Goal: Transaction & Acquisition: Purchase product/service

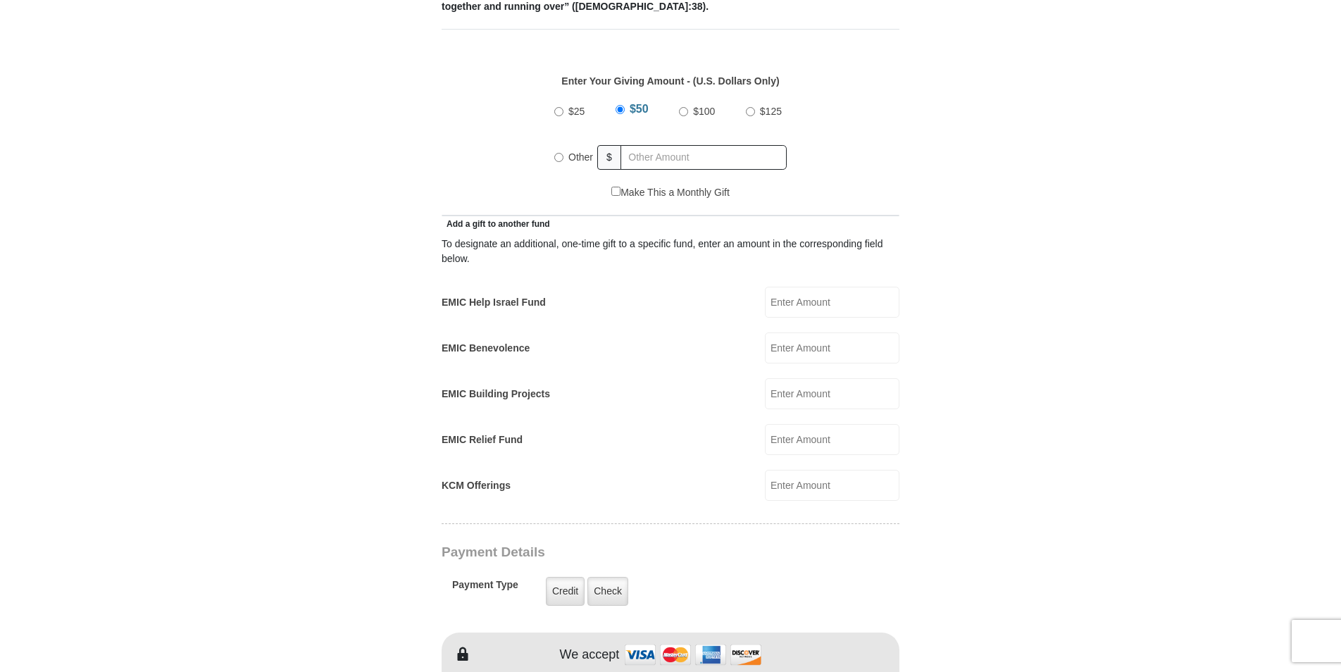
scroll to position [634, 0]
click at [508, 292] on label "EMIC Help Israel Fund" at bounding box center [493, 299] width 104 height 15
click at [765, 284] on input "EMIC Help Israel Fund" at bounding box center [832, 299] width 134 height 31
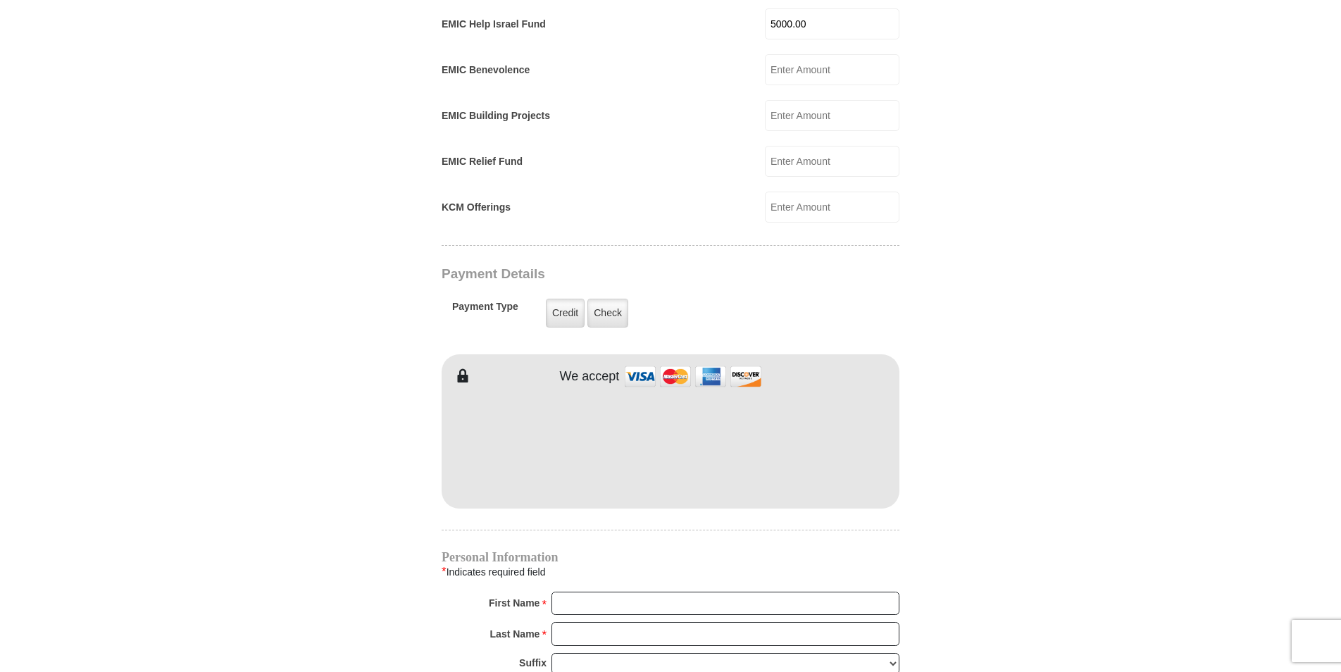
scroll to position [915, 0]
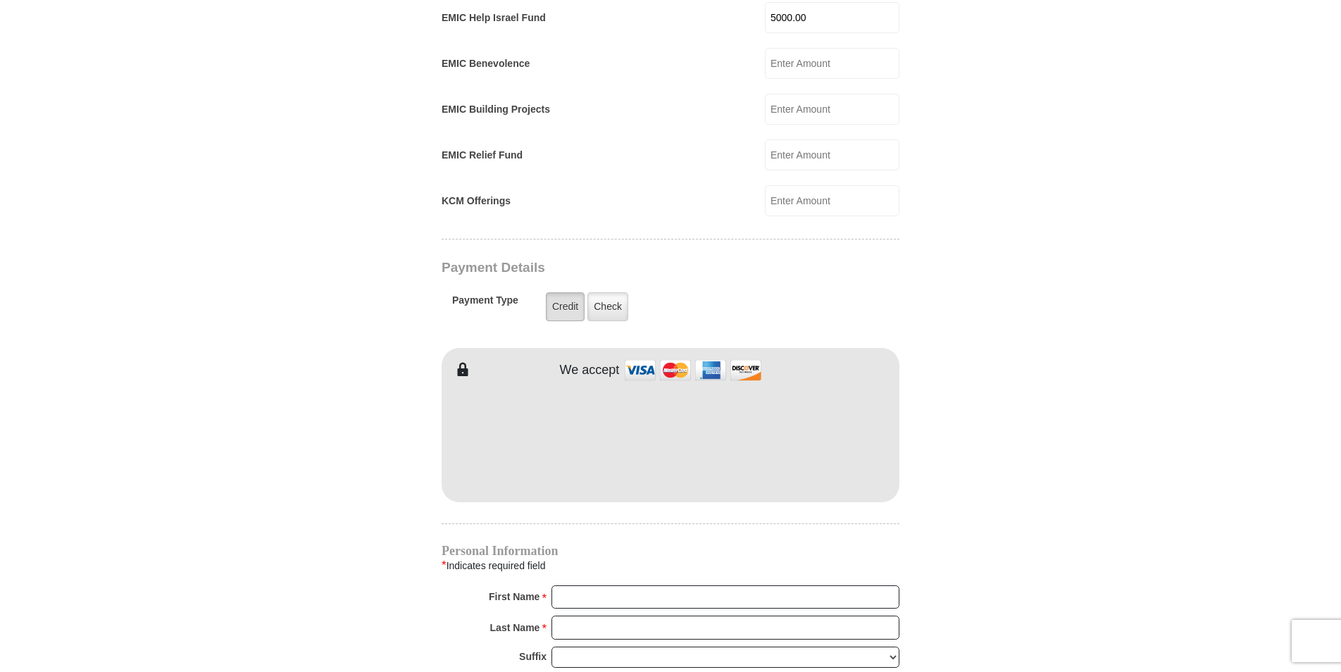
type input "5000.00"
click at [558, 292] on label "Credit" at bounding box center [565, 306] width 39 height 29
click at [0, 0] on input "Credit" at bounding box center [0, 0] width 0 height 0
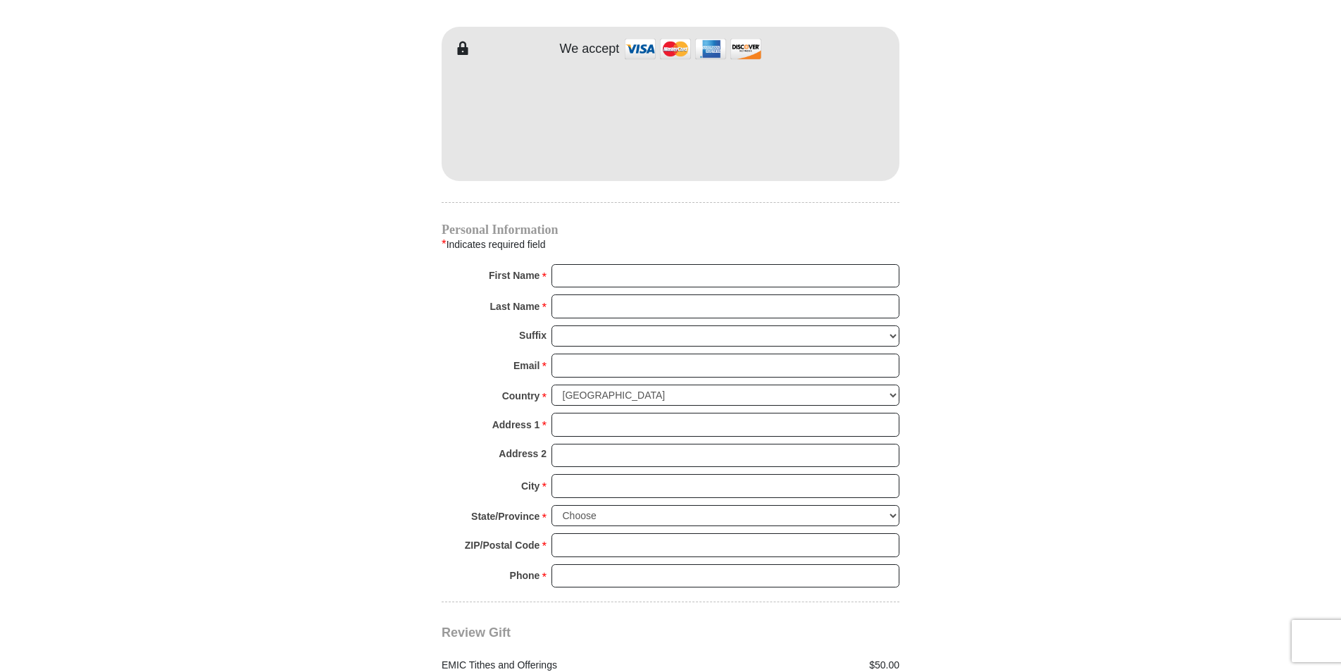
scroll to position [1267, 0]
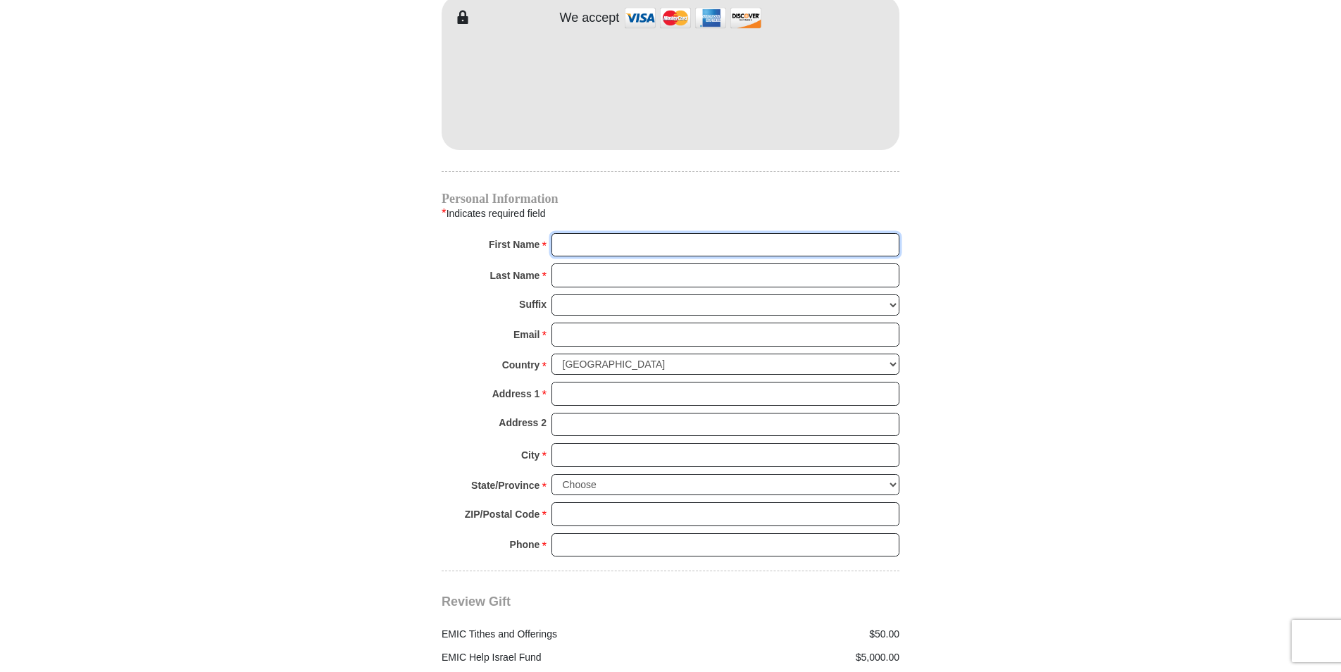
click at [558, 233] on input "First Name *" at bounding box center [725, 245] width 348 height 24
type input "[PERSON_NAME]"
type input "[EMAIL_ADDRESS][DOMAIN_NAME]"
type input "[STREET_ADDRESS]"
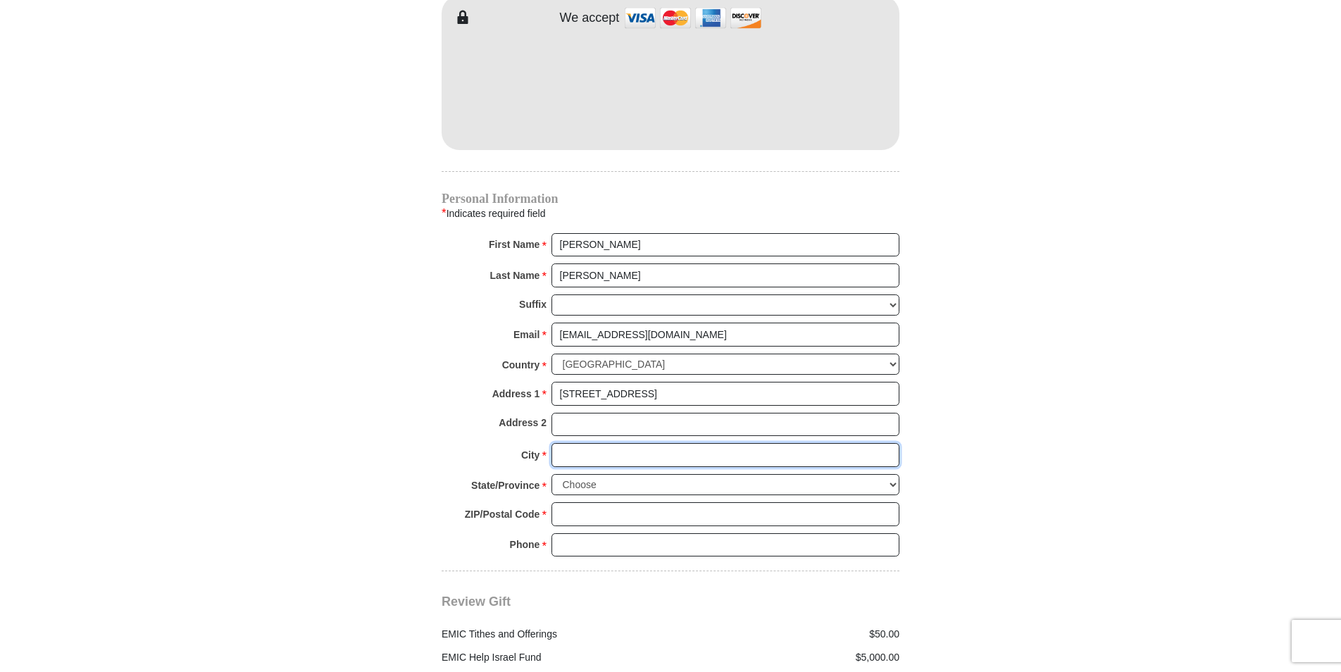
type input "Olympia Fields"
select select "IL"
type input "60461"
type input "7084817415"
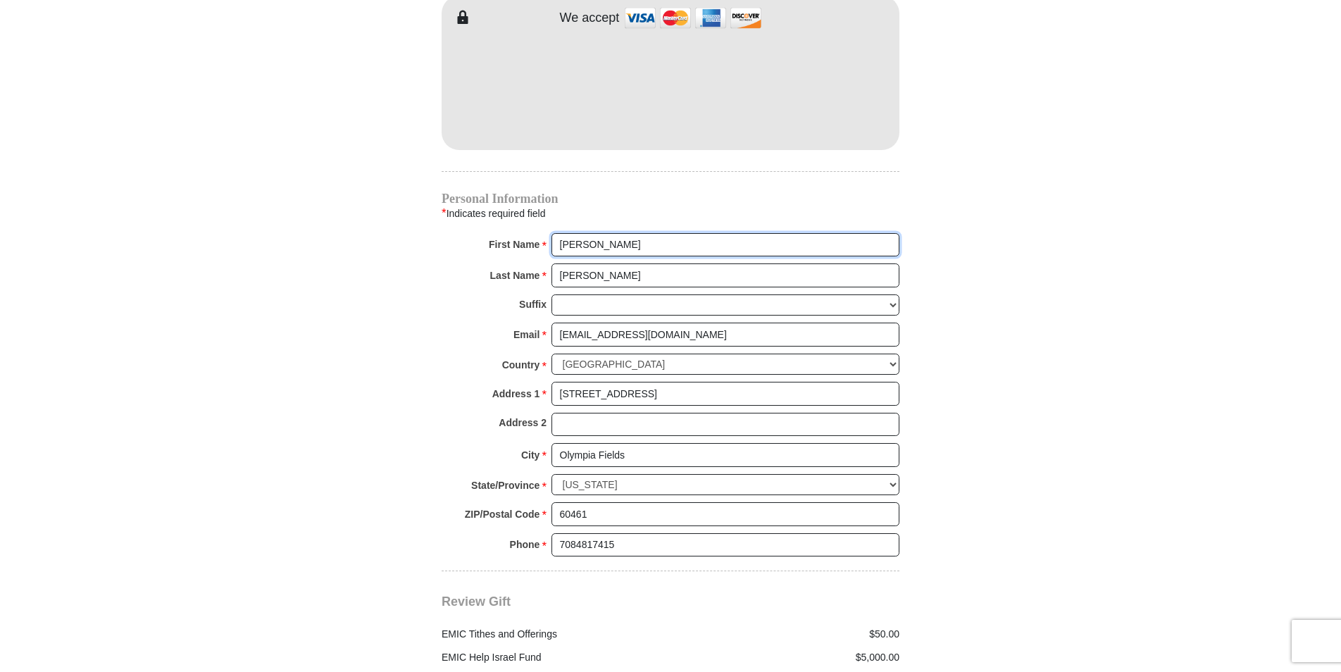
radio input "true"
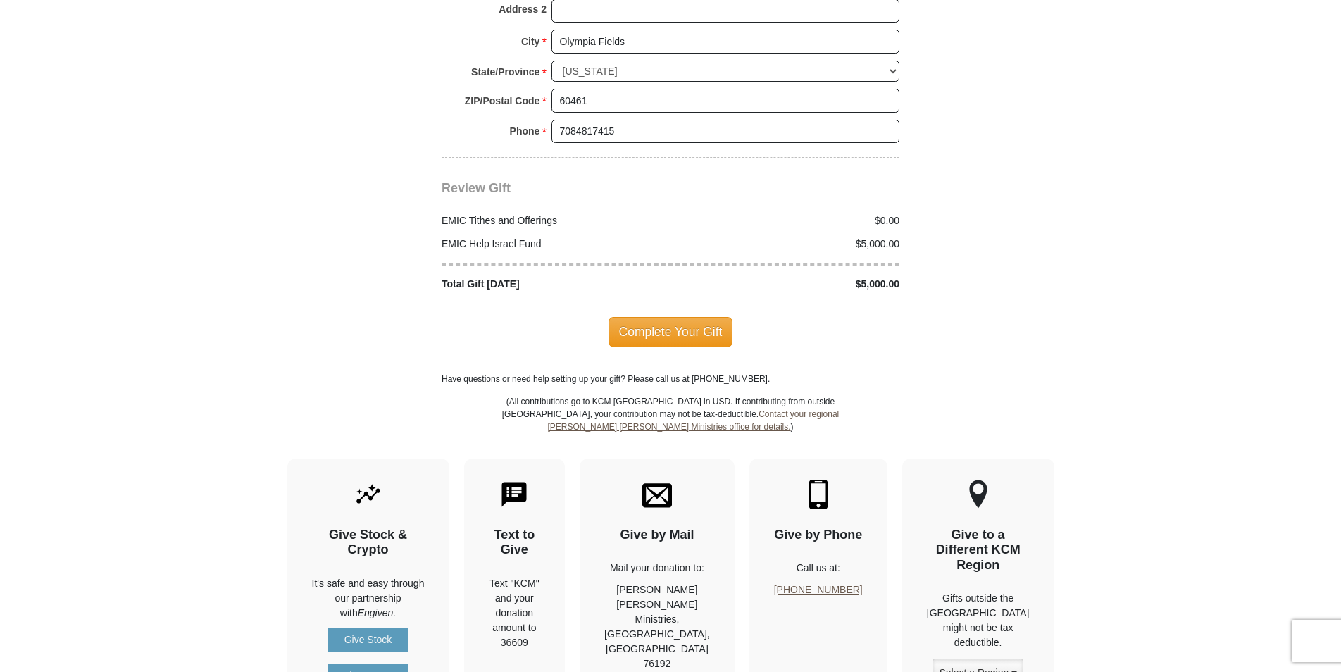
scroll to position [1690, 0]
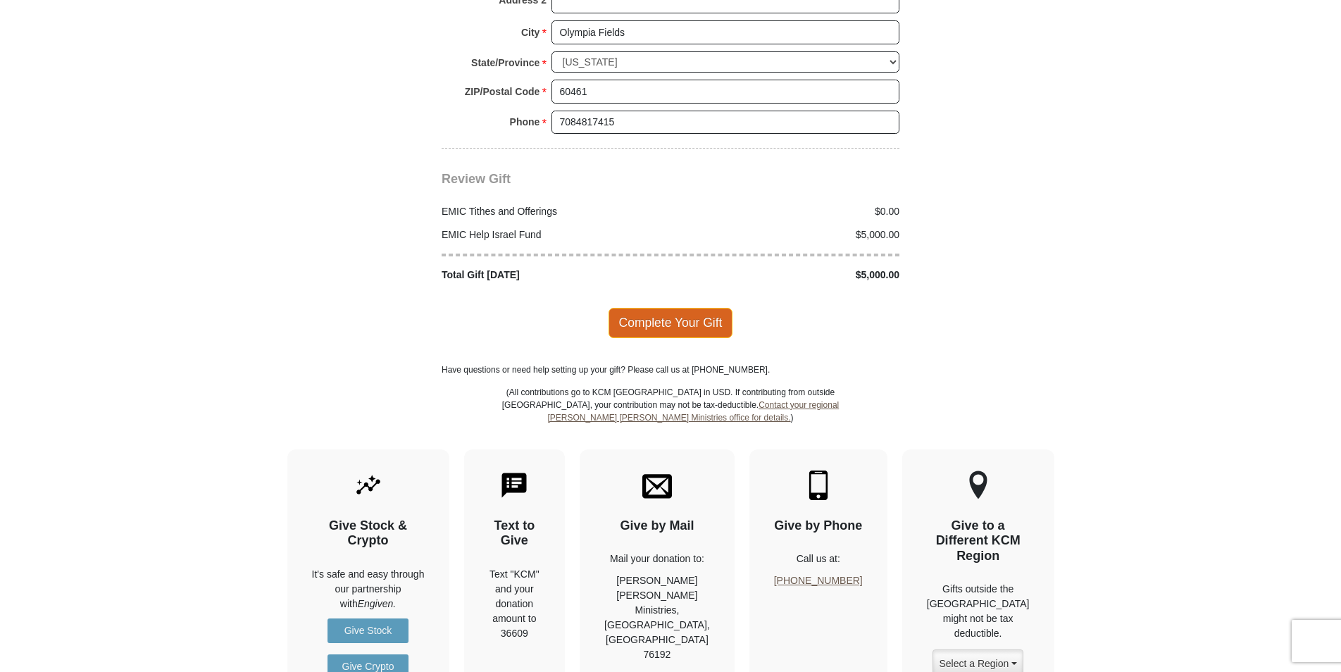
click at [657, 308] on span "Complete Your Gift" at bounding box center [670, 323] width 125 height 30
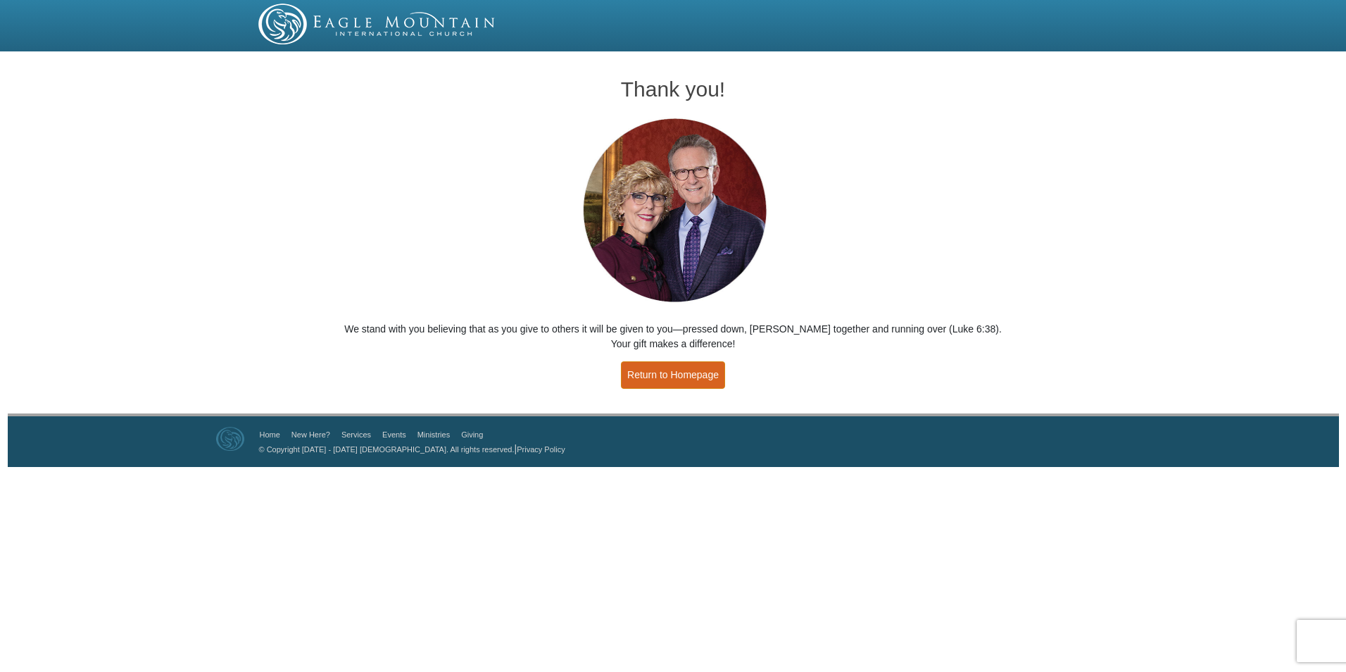
click at [676, 372] on link "Return to Homepage" at bounding box center [673, 374] width 104 height 27
